Goal: Task Accomplishment & Management: Manage account settings

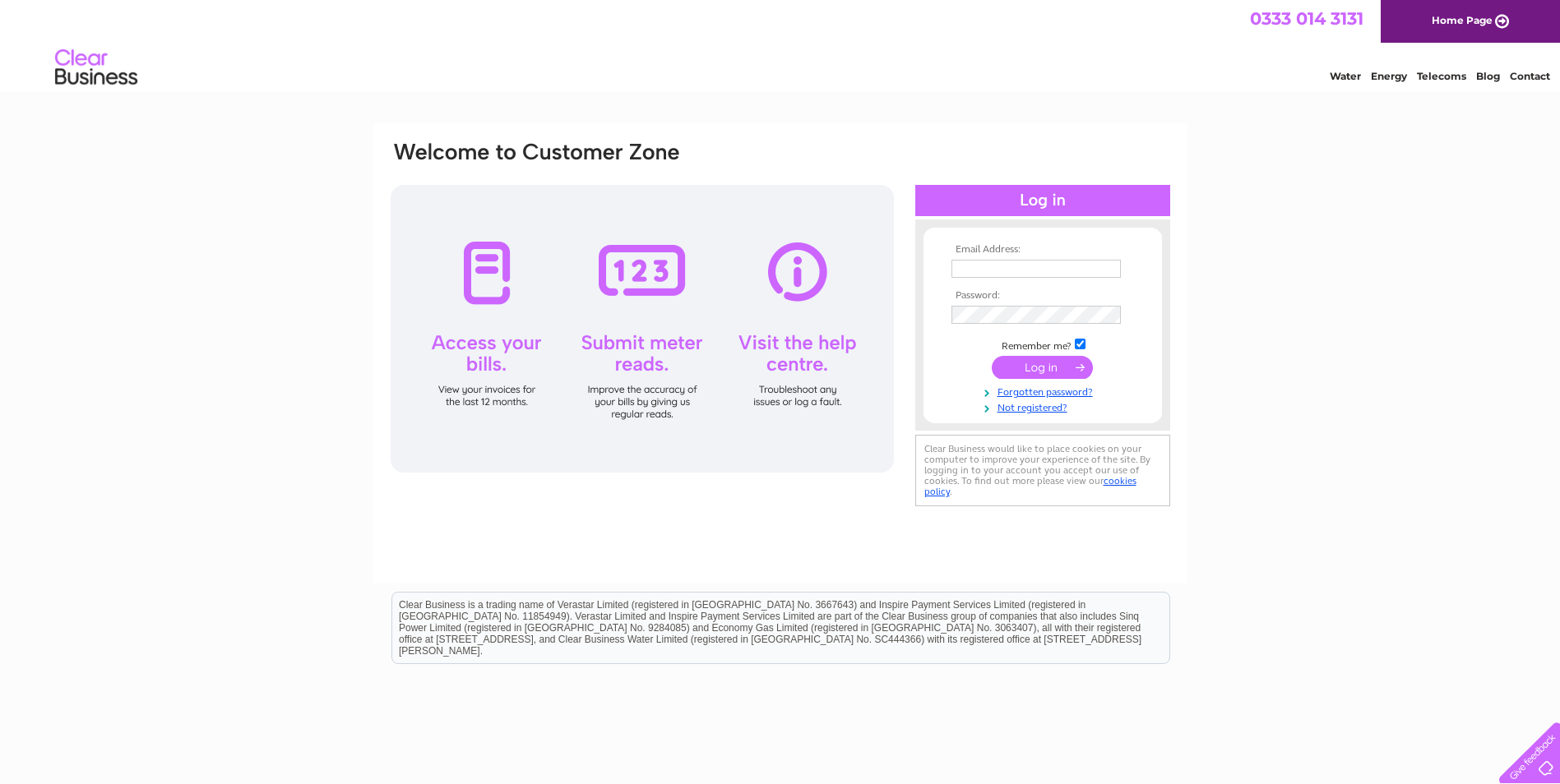
type input "jolital@topland.co.uk"
click at [1042, 370] on input "submit" at bounding box center [1042, 367] width 101 height 23
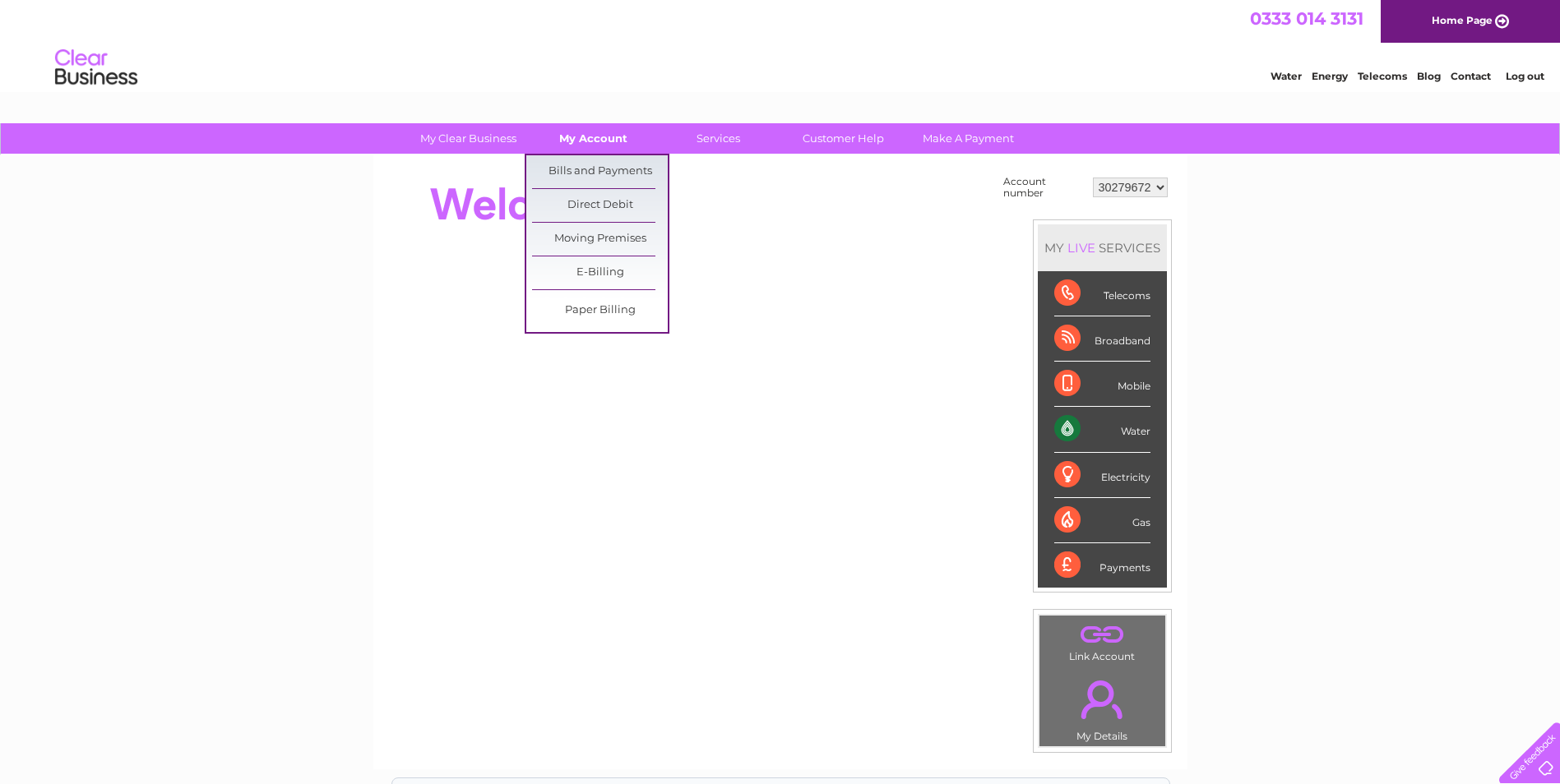
click at [606, 141] on link "My Account" at bounding box center [593, 138] width 135 height 31
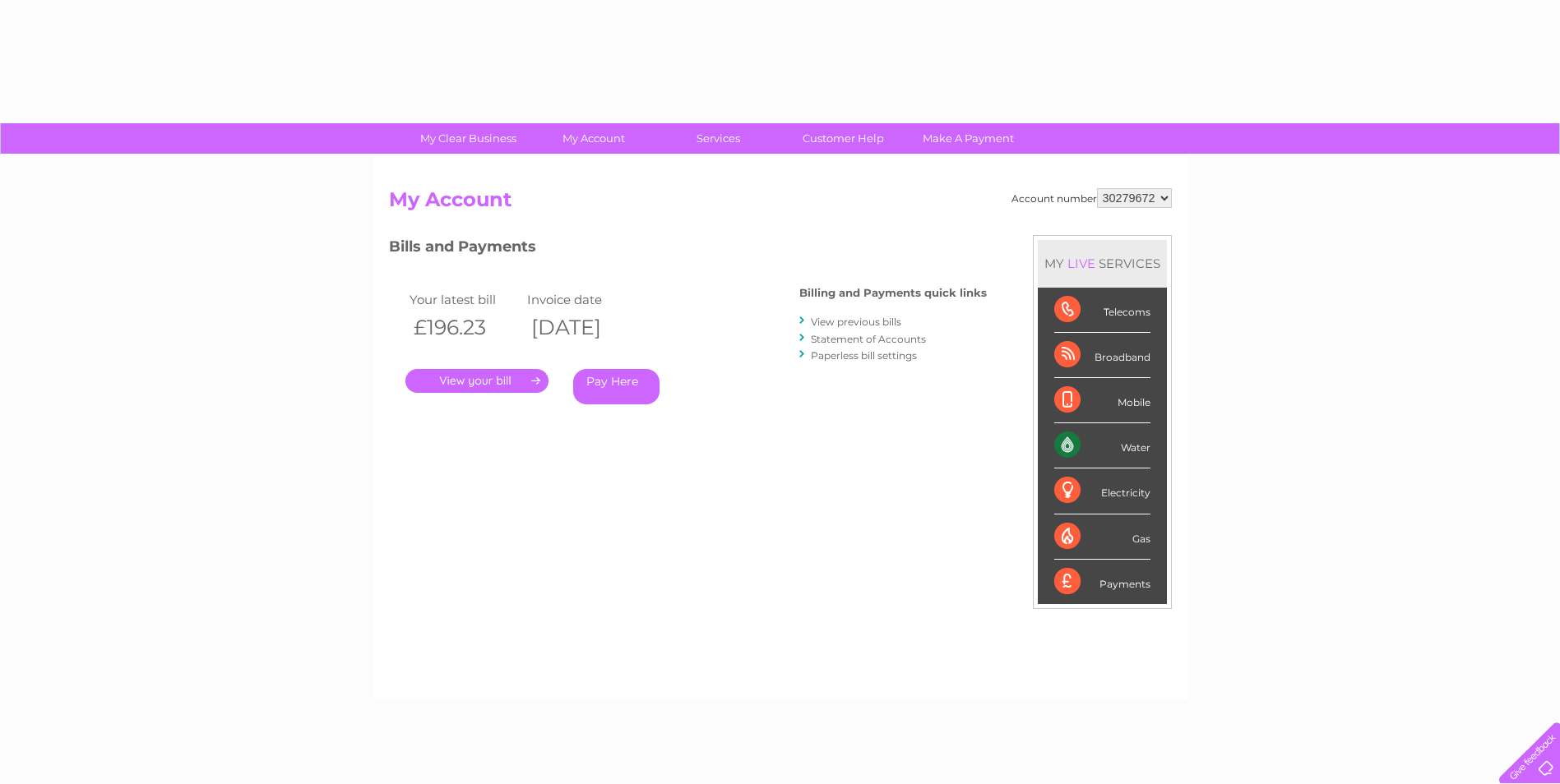
click at [610, 171] on div "Account number 30279672 My Account MY LIVE SERVICES Telecoms Broadband Mobile W…" at bounding box center [780, 427] width 814 height 544
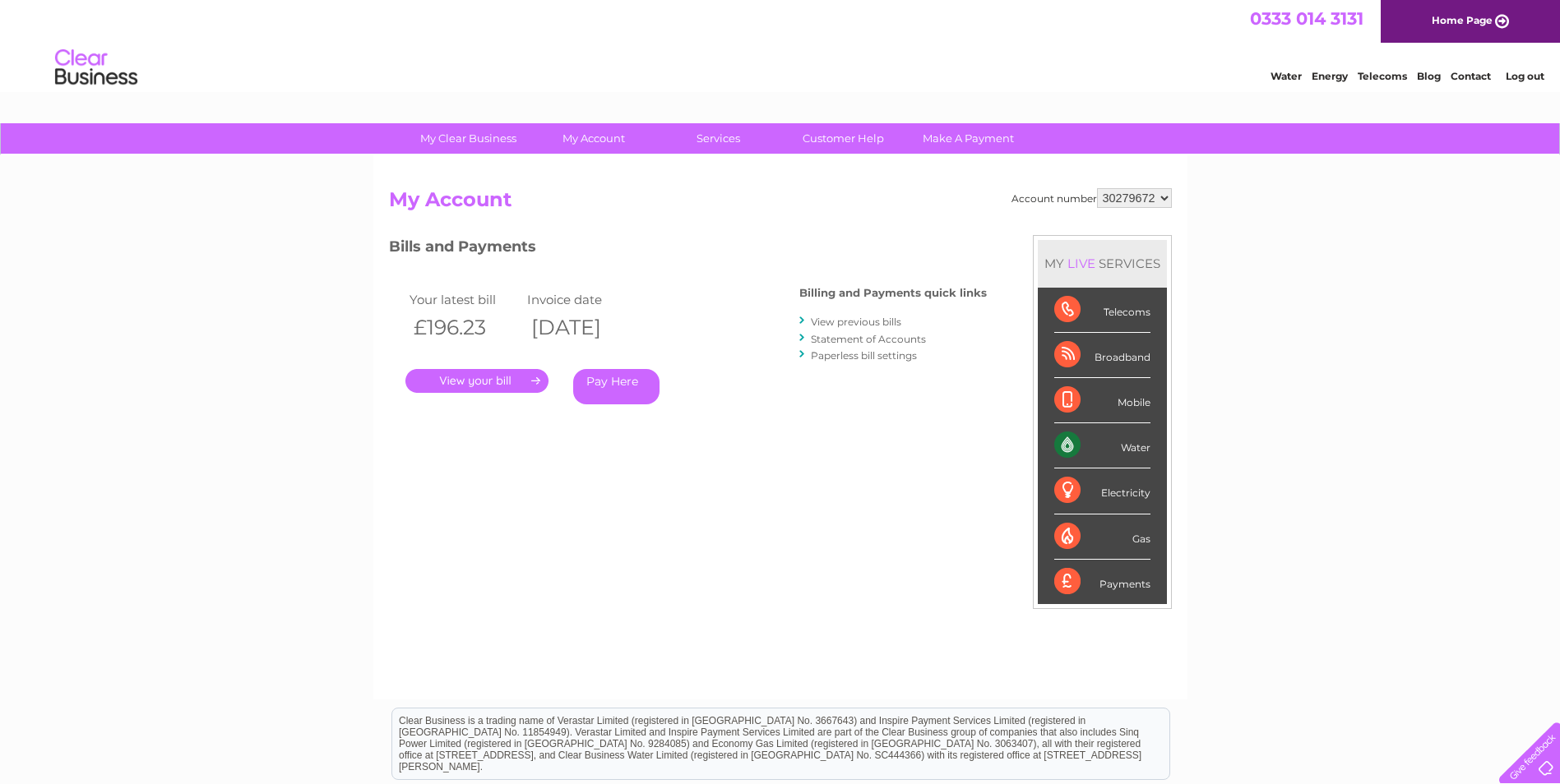
click at [520, 383] on link "." at bounding box center [477, 381] width 143 height 24
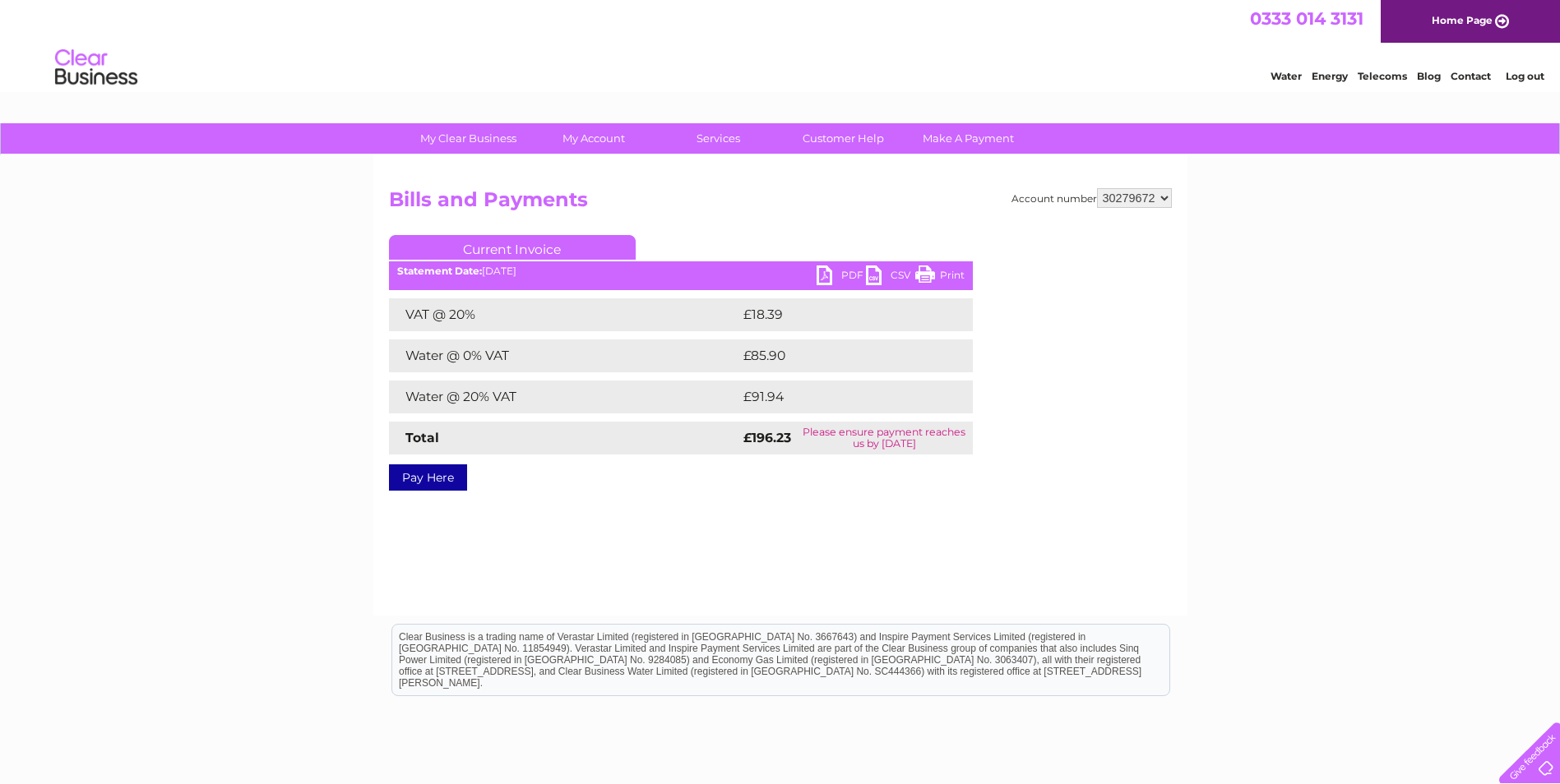
click at [839, 277] on link "PDF" at bounding box center [842, 277] width 50 height 24
